Goal: Task Accomplishment & Management: Manage account settings

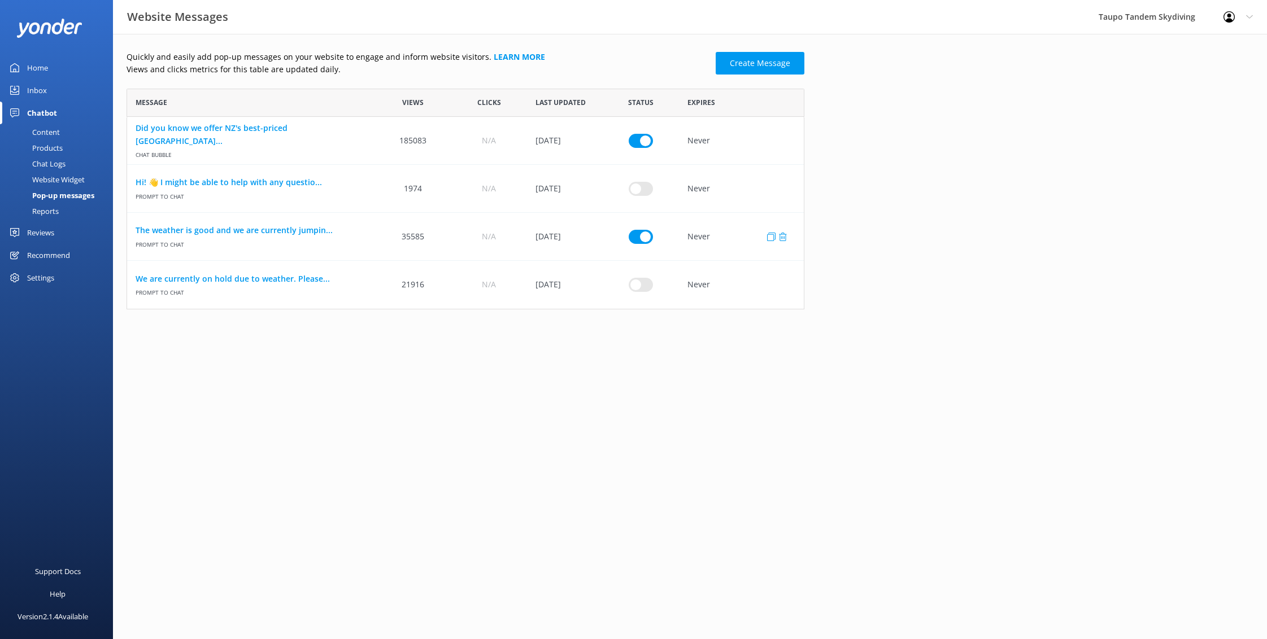
scroll to position [221, 678]
click at [302, 232] on link "The weather is good and we are currently jumpin..." at bounding box center [251, 230] width 231 height 12
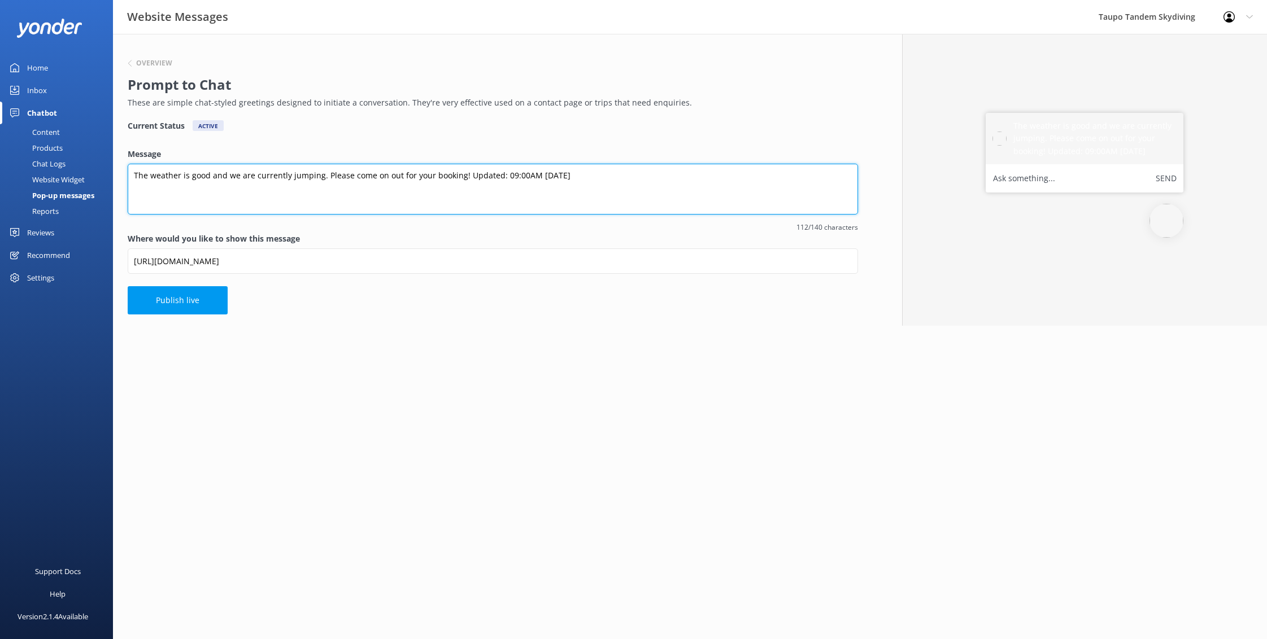
click at [506, 177] on textarea "The weather is good and we are currently jumping. Please come on out for your b…" at bounding box center [493, 189] width 730 height 51
